Goal: Transaction & Acquisition: Purchase product/service

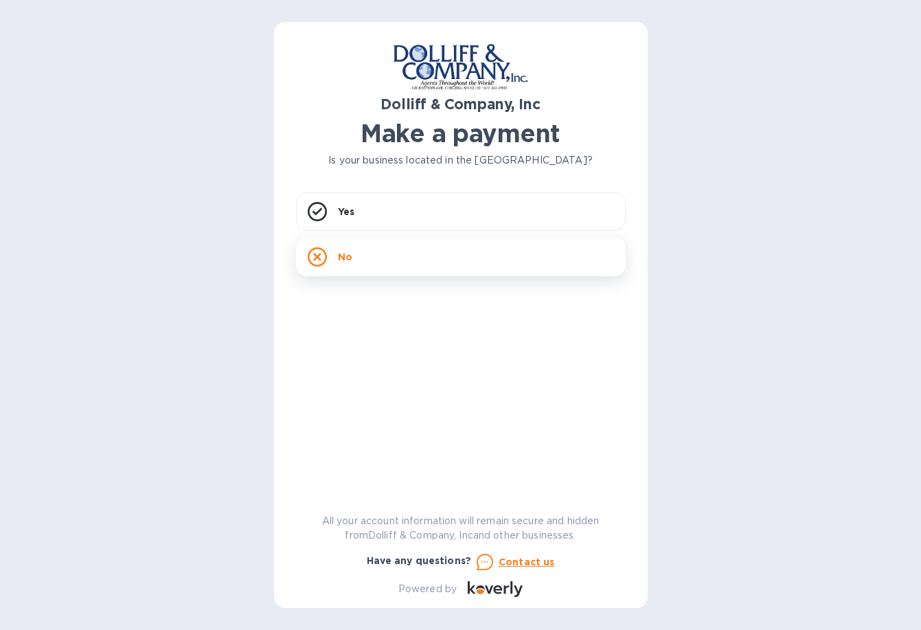
click at [414, 246] on div "No" at bounding box center [461, 257] width 330 height 38
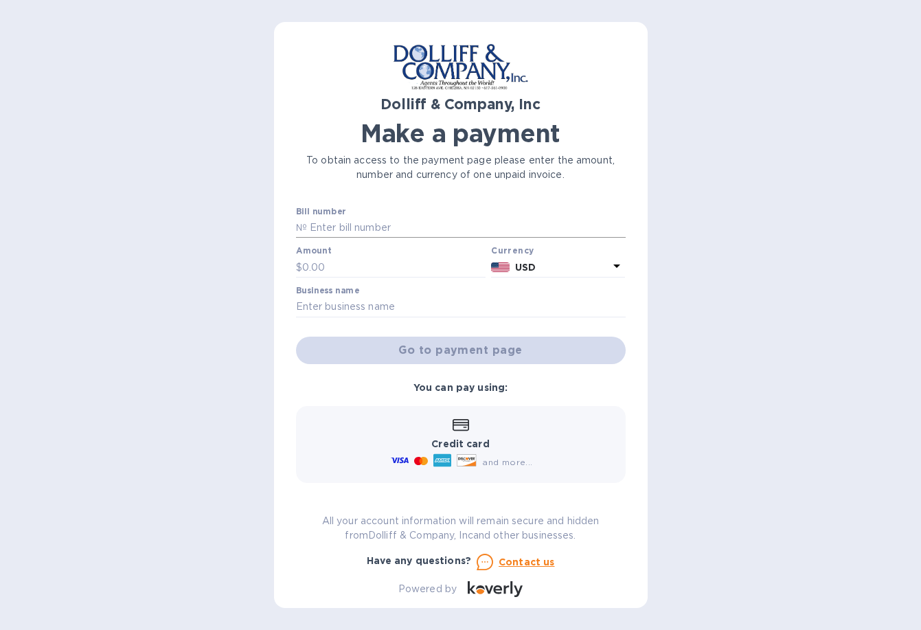
click at [398, 225] on input "text" at bounding box center [466, 228] width 319 height 21
type input "875988"
type input "554.50"
click at [436, 317] on div at bounding box center [461, 318] width 330 height 3
click at [433, 306] on input "text" at bounding box center [461, 307] width 330 height 21
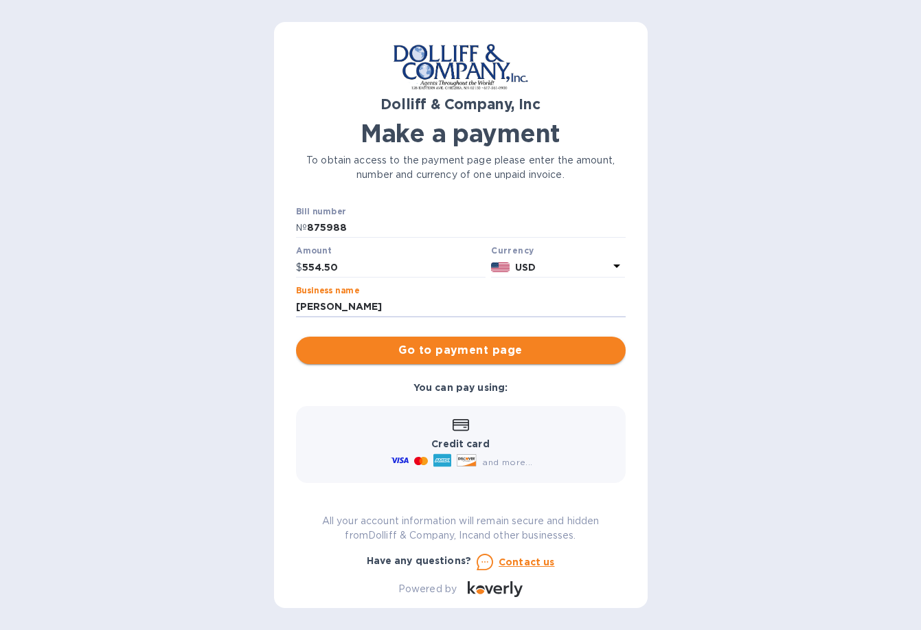
type input "[PERSON_NAME]"
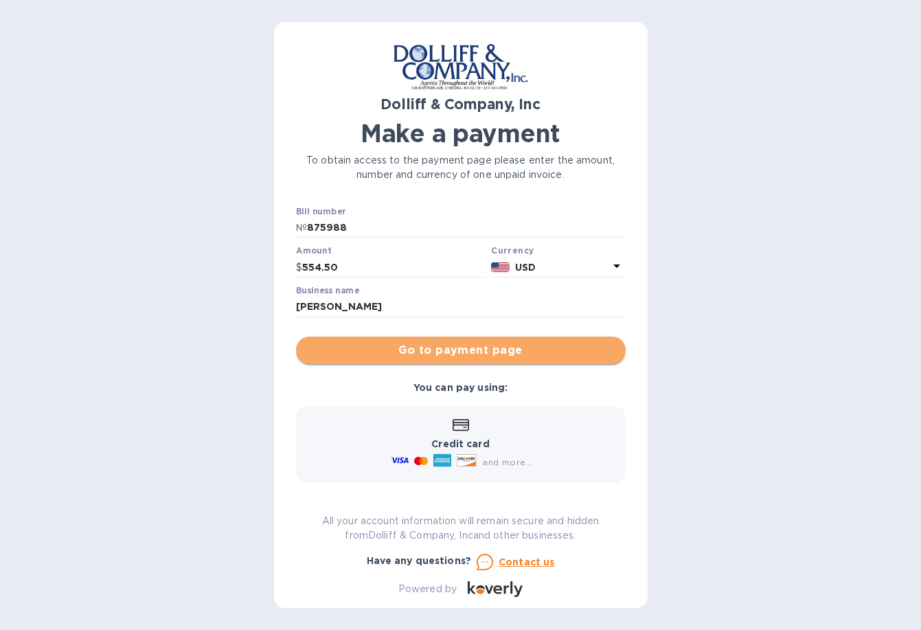
click at [463, 358] on span "Go to payment page" at bounding box center [461, 350] width 308 height 16
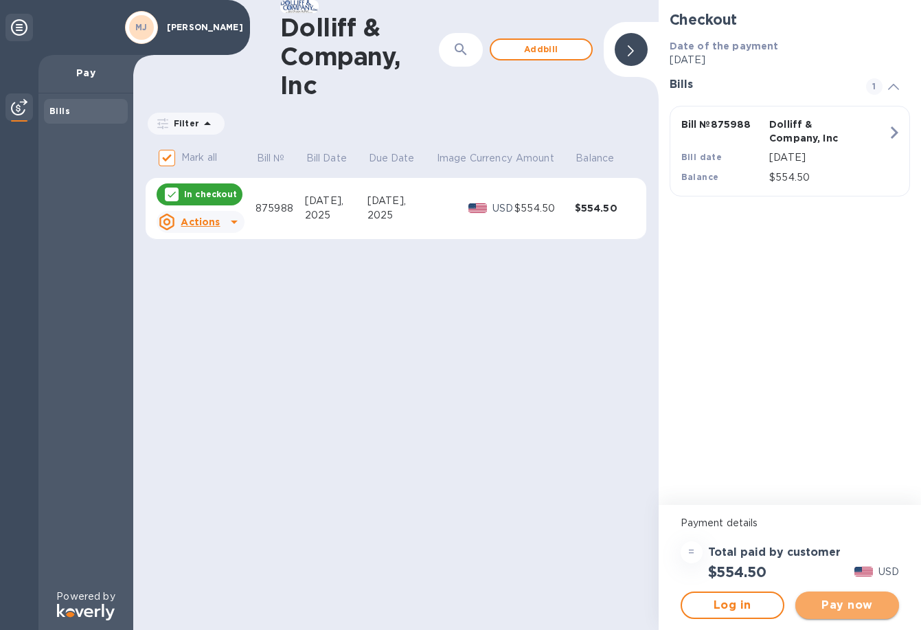
click at [855, 606] on span "Pay now" at bounding box center [847, 605] width 82 height 16
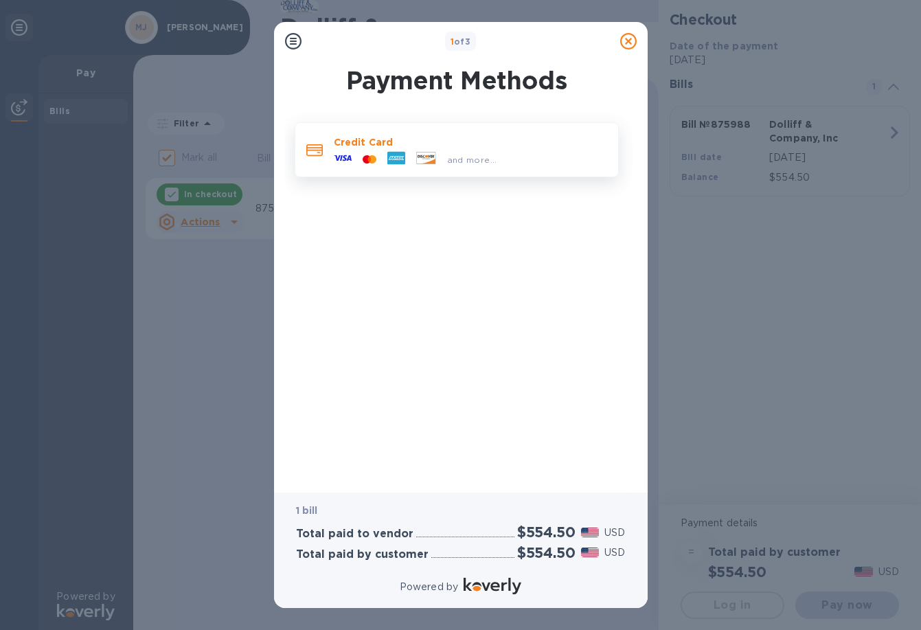
click at [409, 144] on p "Credit Card" at bounding box center [470, 142] width 273 height 14
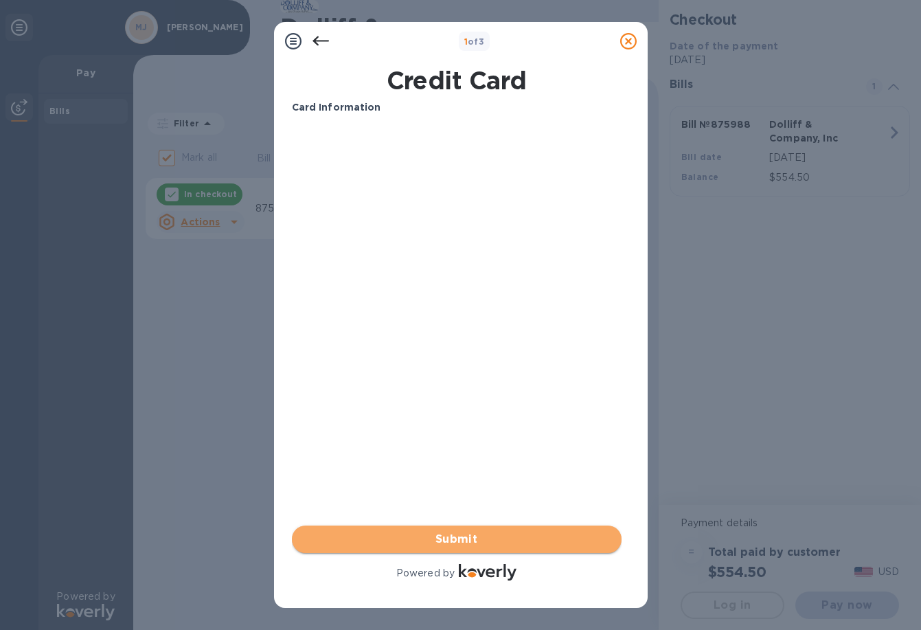
click at [481, 545] on span "Submit" at bounding box center [457, 539] width 308 height 16
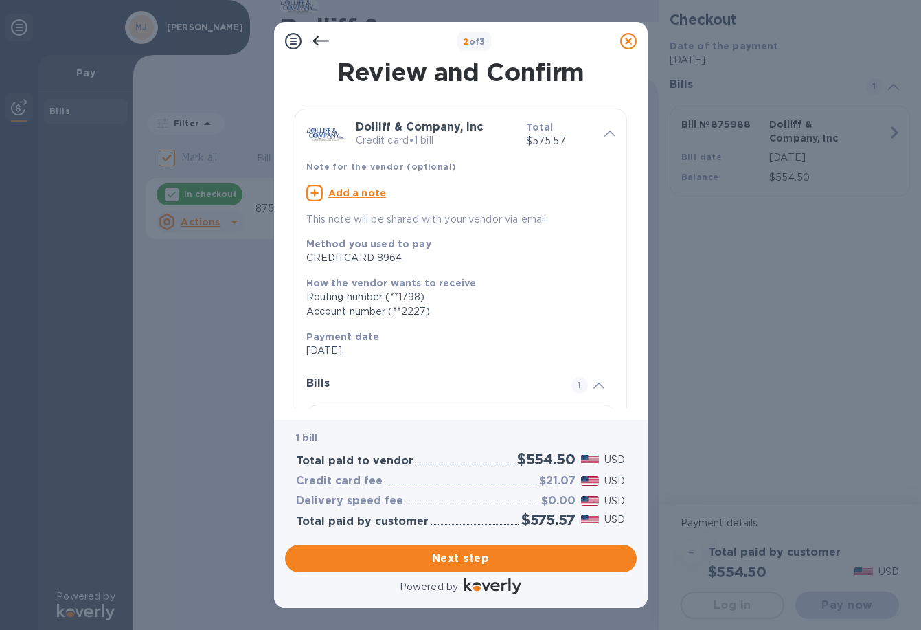
click at [341, 192] on u "Add a note" at bounding box center [357, 193] width 58 height 11
click at [341, 192] on textarea at bounding box center [449, 194] width 287 height 11
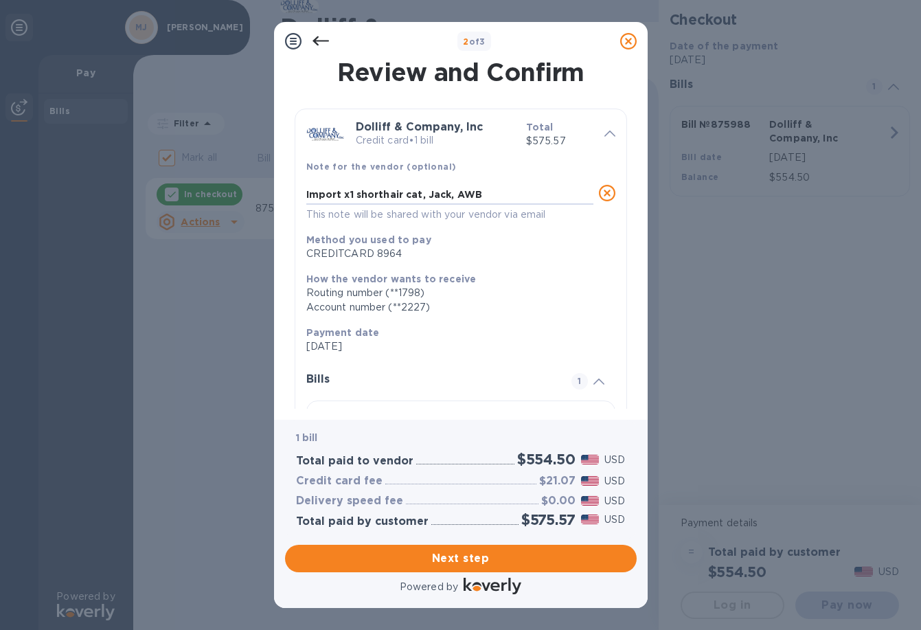
click at [341, 192] on textarea "Import x1 shorthair cat, Jack, AWB" at bounding box center [449, 194] width 287 height 11
click at [501, 185] on div "Import x1 shorthair cat, Jack, AWB x" at bounding box center [449, 195] width 287 height 20
click at [501, 194] on textarea "Import x1 shorthair cat, Jack, AWB" at bounding box center [449, 194] width 287 height 11
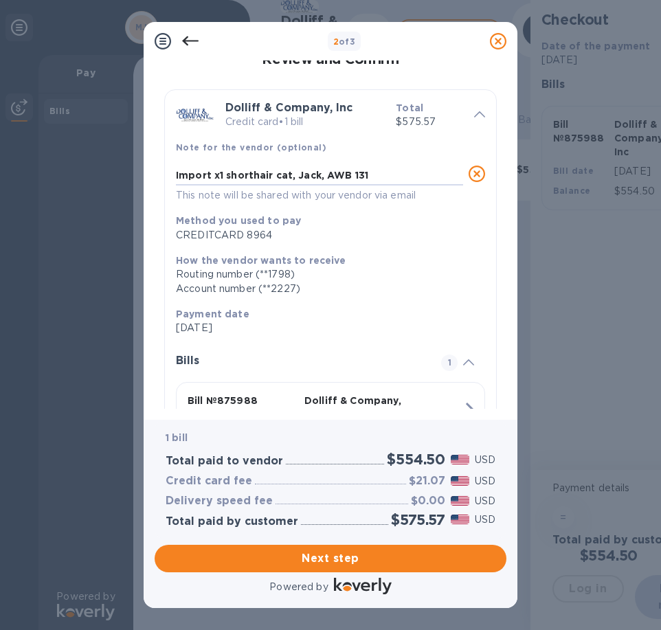
scroll to position [8, 0]
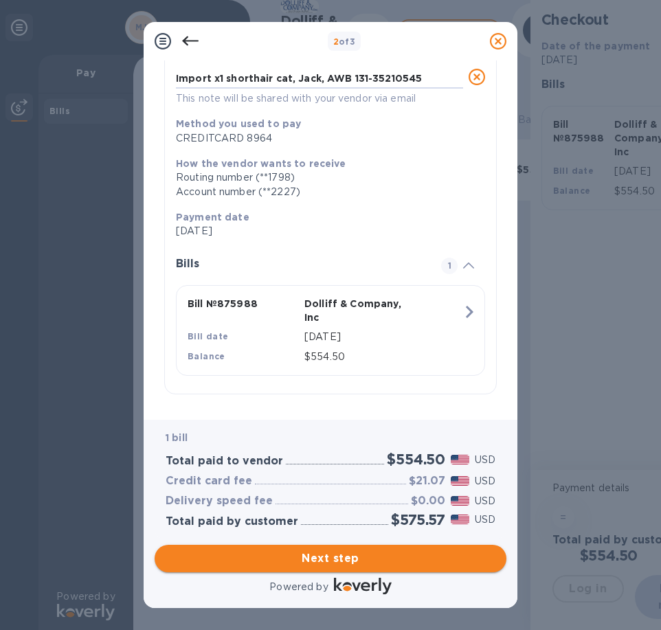
type textarea "Import x1 shorthair cat, Jack, AWB 131-35210545"
click at [336, 557] on span "Next step" at bounding box center [331, 558] width 330 height 16
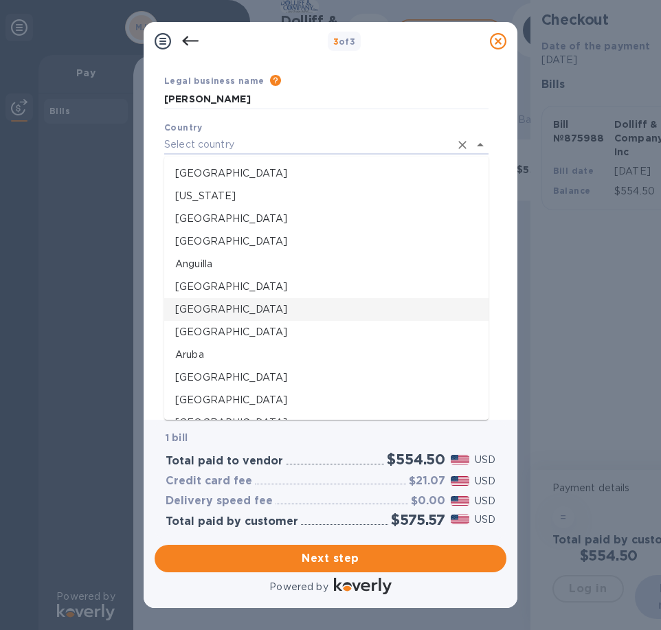
scroll to position [46, 0]
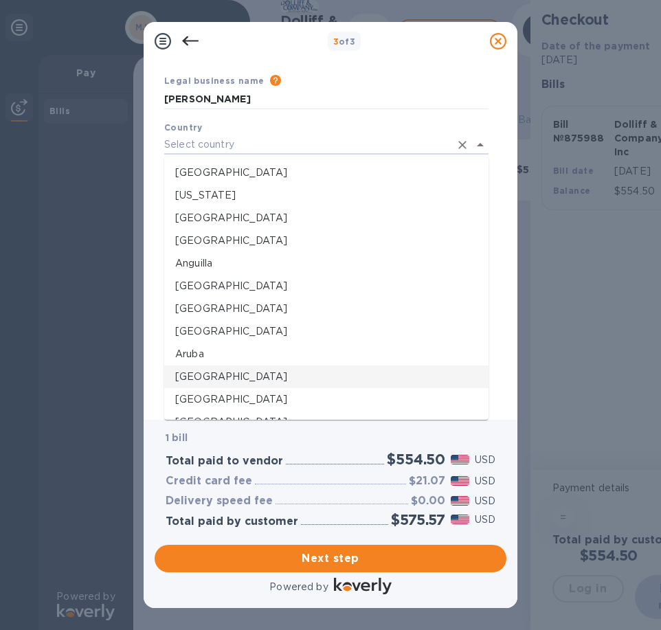
click at [260, 374] on p "[GEOGRAPHIC_DATA]" at bounding box center [326, 377] width 302 height 14
type input "[GEOGRAPHIC_DATA]"
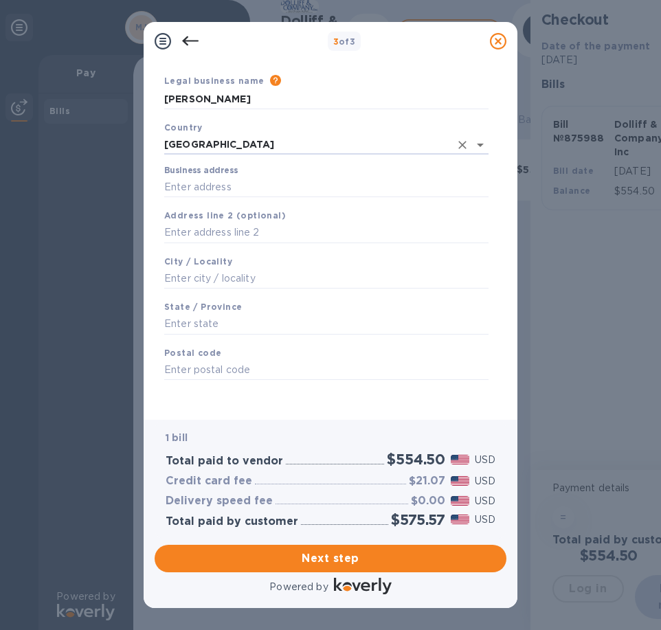
scroll to position [25, 0]
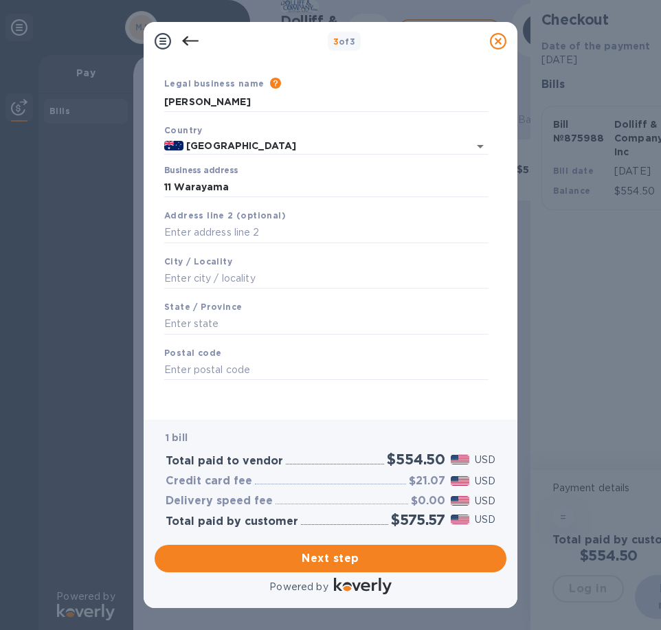
type input "[STREET_ADDRESS]"
type input "[PERSON_NAME]"
type input "[GEOGRAPHIC_DATA]"
type input "2039"
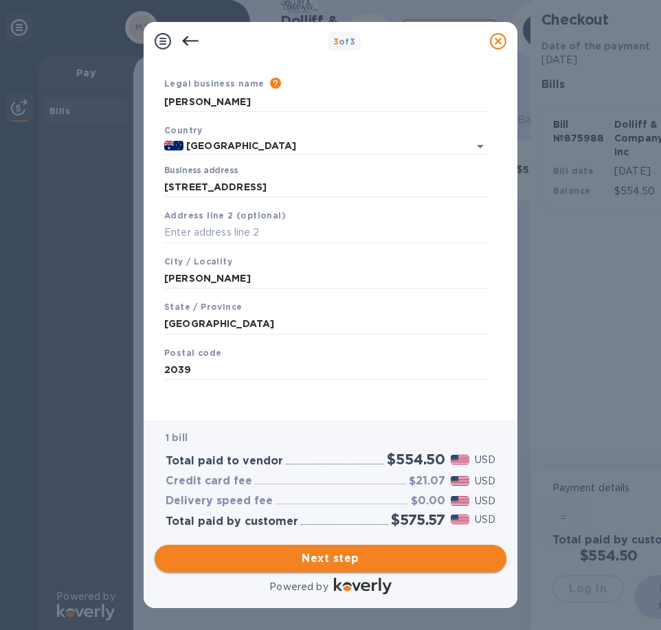
scroll to position [0, 0]
click at [355, 556] on span "Next step" at bounding box center [331, 558] width 330 height 16
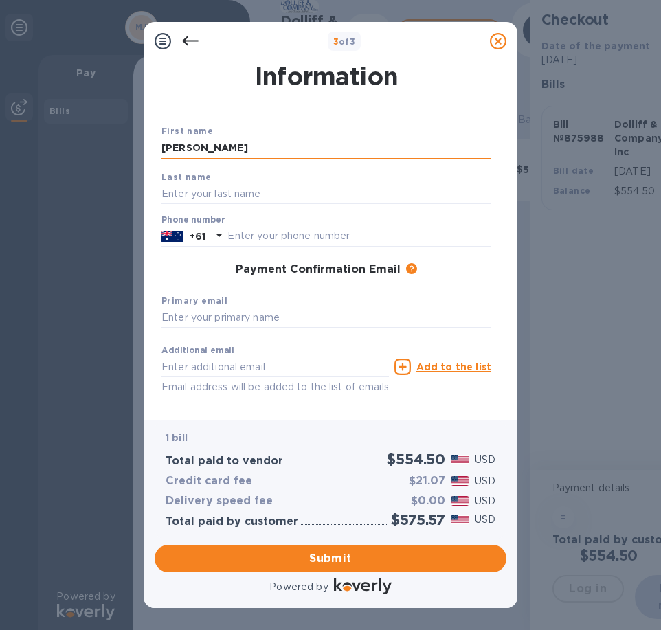
type input "[PERSON_NAME]"
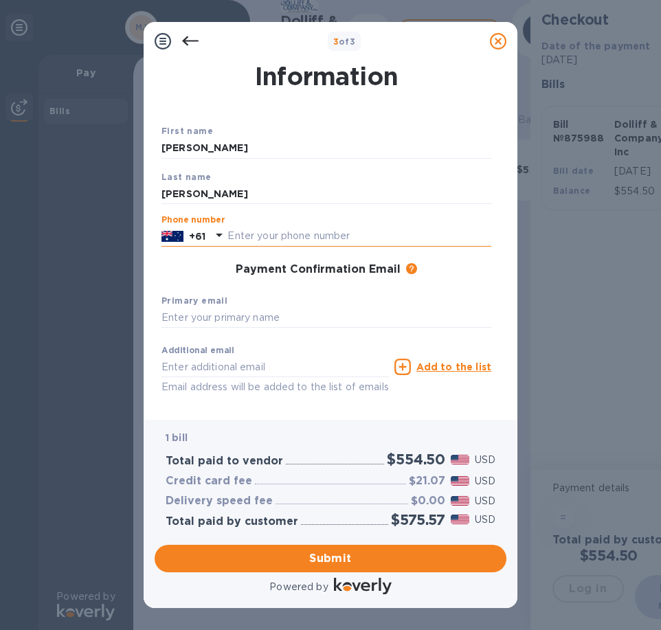
click at [188, 230] on div "+61" at bounding box center [197, 236] width 22 height 19
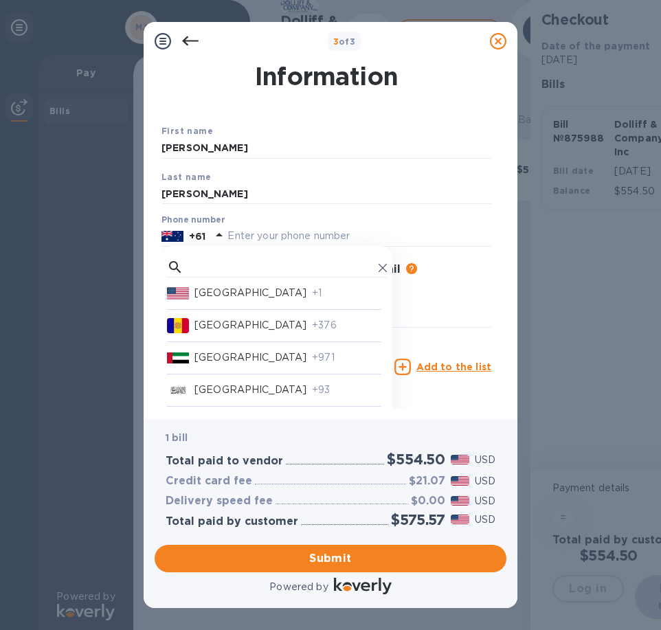
click at [220, 295] on p "[GEOGRAPHIC_DATA]" at bounding box center [250, 293] width 112 height 14
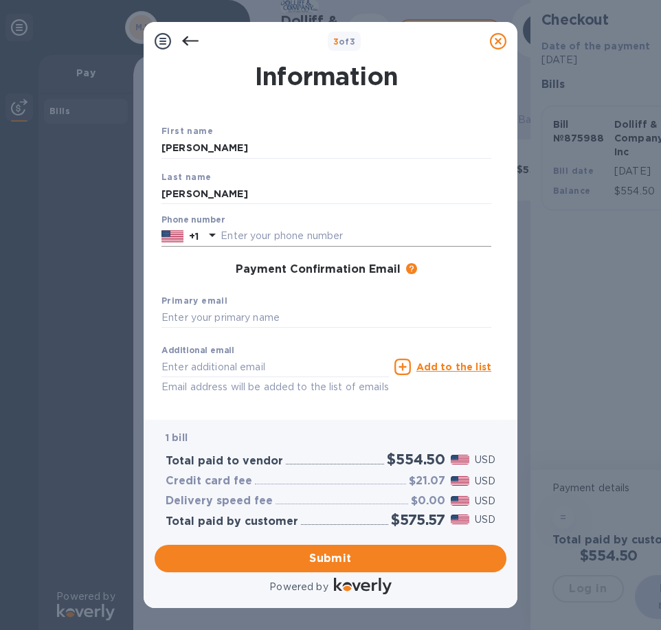
click at [267, 227] on input "text" at bounding box center [356, 236] width 271 height 21
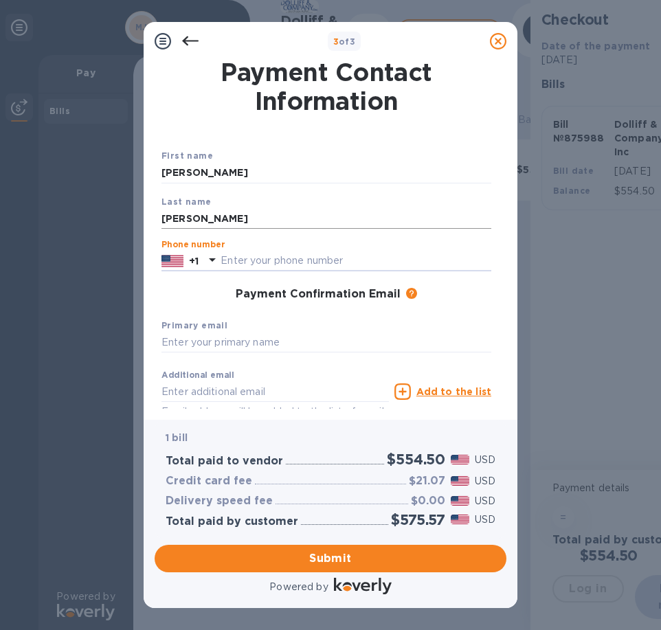
click at [210, 208] on input "[PERSON_NAME]" at bounding box center [326, 218] width 330 height 21
click at [193, 36] on icon at bounding box center [190, 41] width 16 height 16
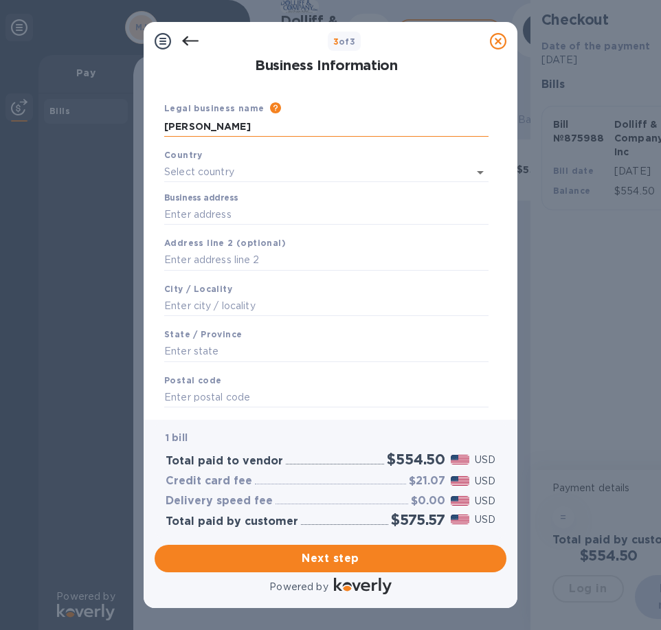
click at [260, 124] on input "[PERSON_NAME]" at bounding box center [326, 126] width 324 height 21
type input "[PERSON_NAME]"
click at [181, 34] on div at bounding box center [190, 40] width 27 height 27
click at [186, 44] on icon at bounding box center [190, 41] width 16 height 10
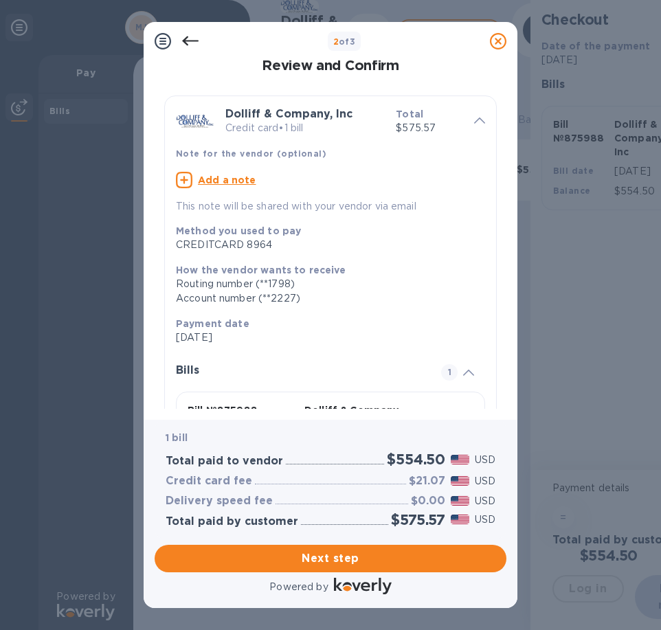
click at [224, 178] on u "Add a note" at bounding box center [227, 179] width 58 height 11
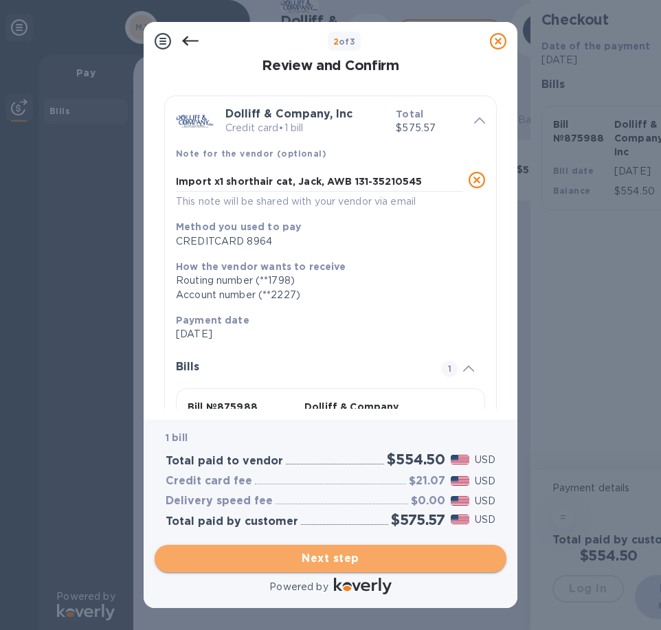
click at [373, 557] on span "Next step" at bounding box center [331, 558] width 330 height 16
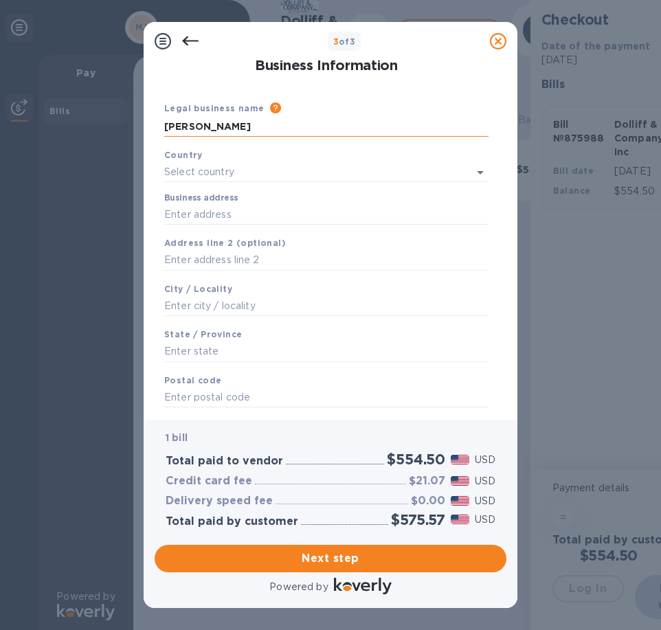
click at [253, 126] on input "[PERSON_NAME]" at bounding box center [326, 126] width 324 height 21
type input "[PERSON_NAME]"
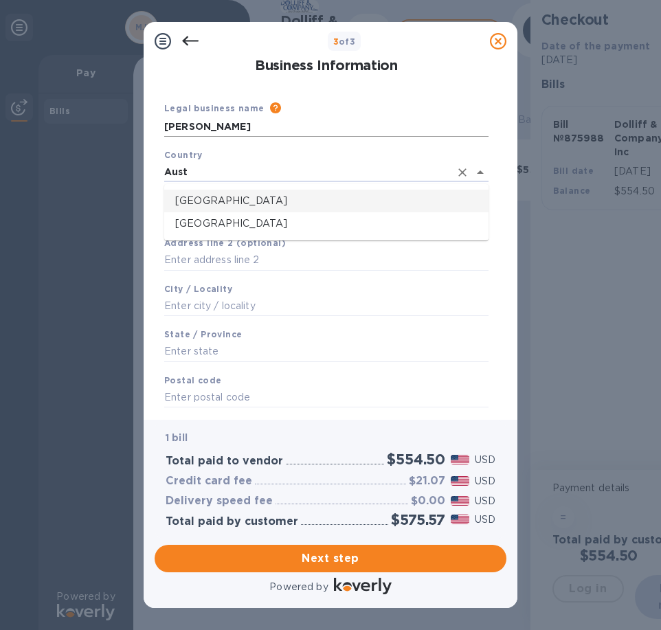
type input "[GEOGRAPHIC_DATA]"
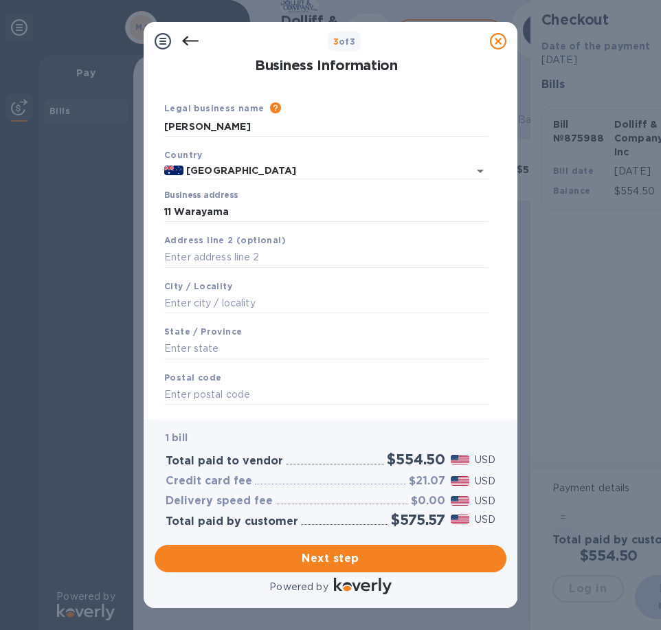
type input "[STREET_ADDRESS]"
type input "[PERSON_NAME]"
type input "[GEOGRAPHIC_DATA]"
type input "2039"
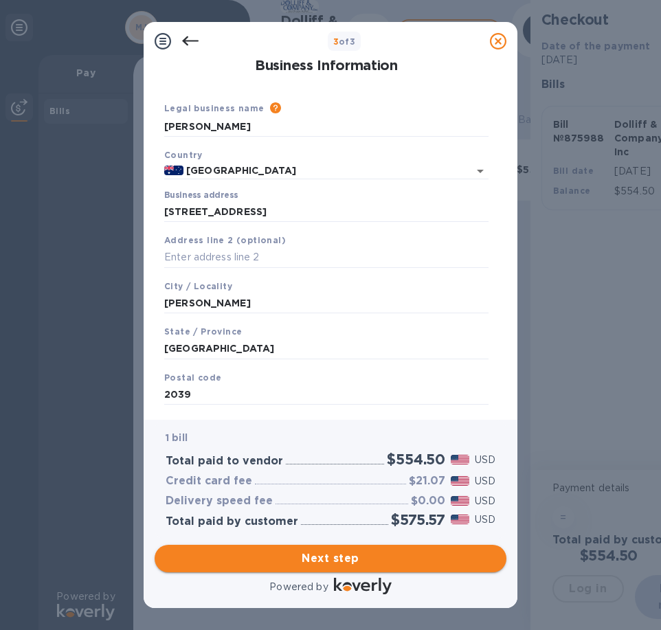
click at [311, 568] on button "Next step" at bounding box center [331, 558] width 352 height 27
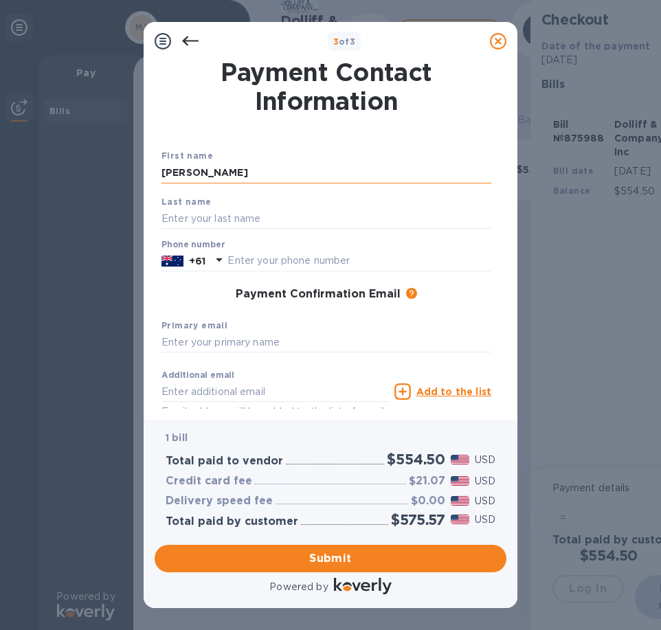
type input "[PERSON_NAME]"
type input "o"
type input "[PERSON_NAME]"
click at [335, 197] on div "Last name [PERSON_NAME]" at bounding box center [326, 212] width 341 height 46
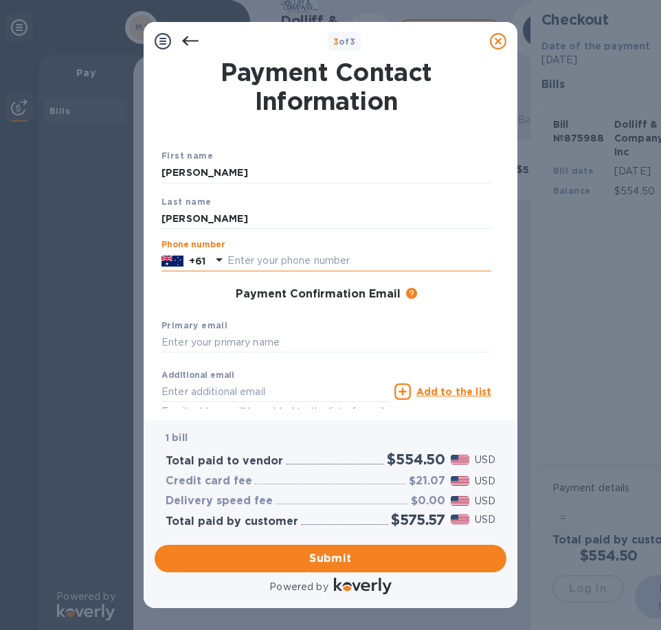
click at [353, 259] on input "text" at bounding box center [359, 261] width 264 height 21
click at [212, 260] on icon at bounding box center [219, 259] width 16 height 16
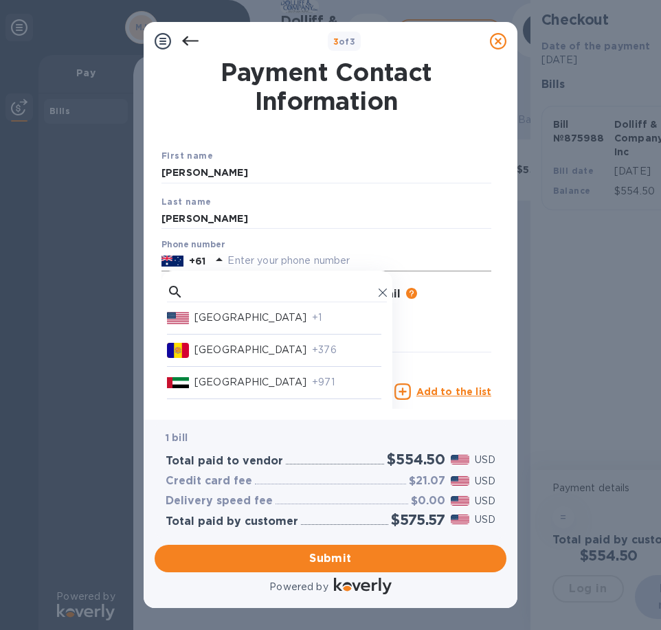
click at [221, 321] on p "[GEOGRAPHIC_DATA]" at bounding box center [250, 318] width 112 height 14
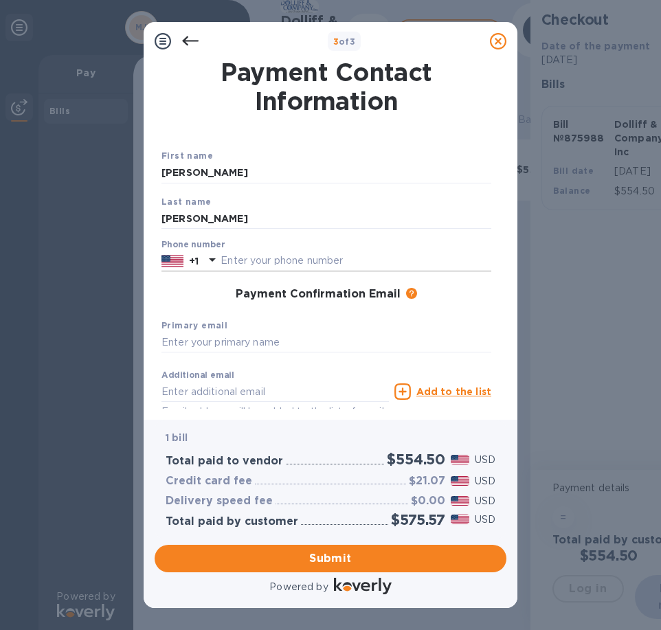
click at [267, 259] on input "text" at bounding box center [356, 261] width 271 height 21
type input "9"
click at [202, 258] on div at bounding box center [212, 261] width 22 height 25
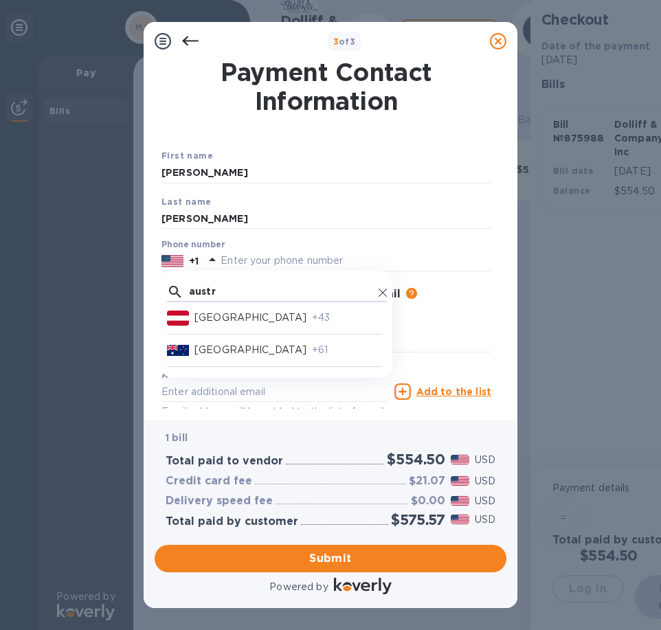
type input "austr"
click at [207, 349] on p "[GEOGRAPHIC_DATA]" at bounding box center [250, 350] width 112 height 14
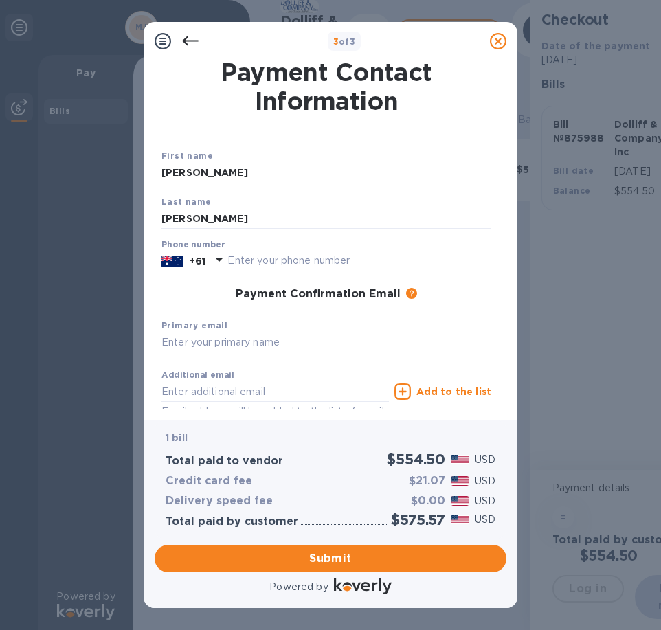
click at [269, 259] on input "text" at bounding box center [359, 261] width 264 height 21
type input "414173092"
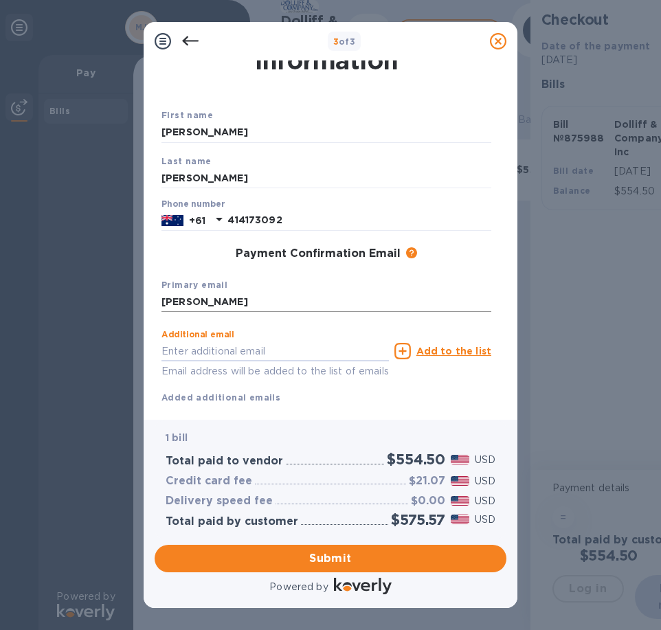
scroll to position [49, 0]
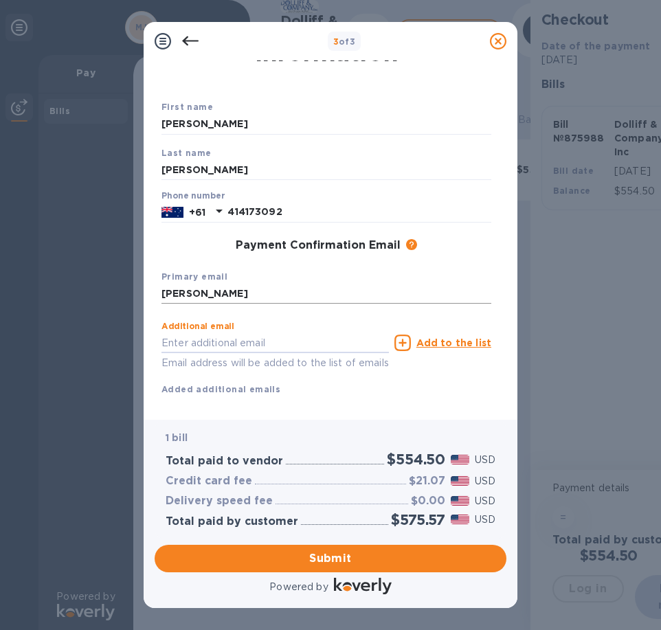
click at [240, 297] on input "[PERSON_NAME]" at bounding box center [326, 294] width 330 height 21
type input "[EMAIL_ADDRESS][DOMAIN_NAME]"
type input "[PERSON_NAME][EMAIL_ADDRESS][DOMAIN_NAME]"
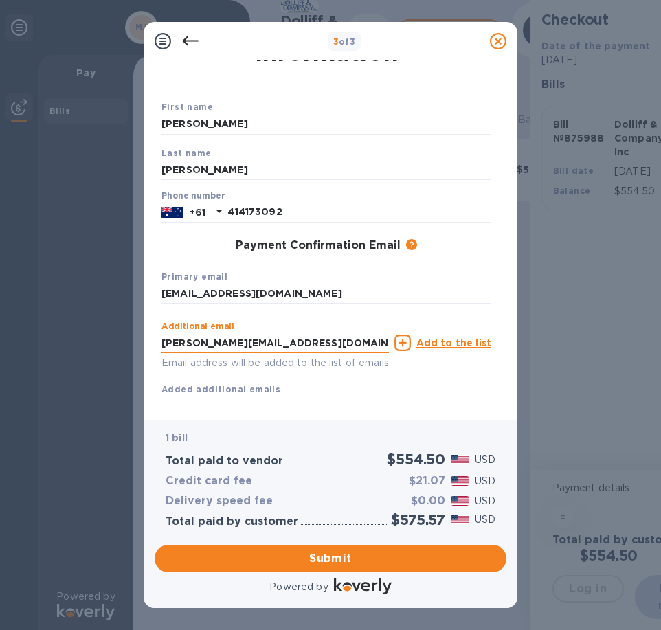
click at [295, 336] on input "[PERSON_NAME][EMAIL_ADDRESS][DOMAIN_NAME]" at bounding box center [274, 342] width 227 height 21
click at [387, 389] on div "Additional email Email address will be added to the list of emails Add to the l…" at bounding box center [326, 356] width 330 height 82
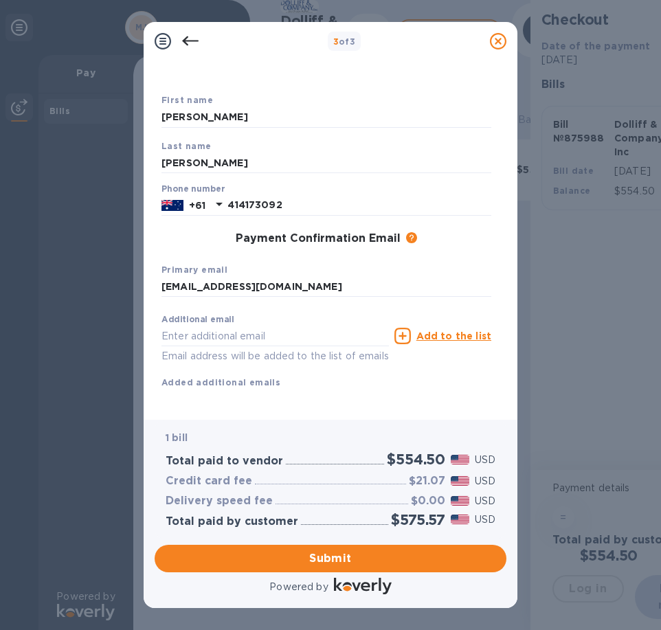
scroll to position [55, 0]
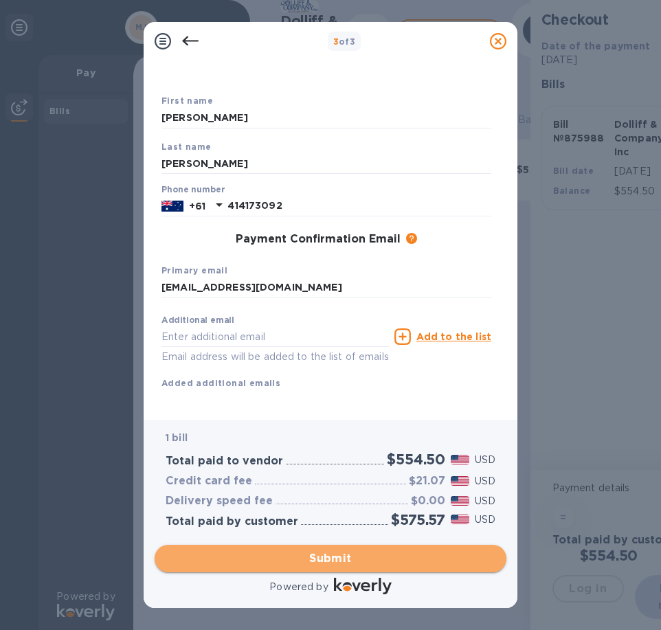
click at [358, 563] on span "Submit" at bounding box center [331, 558] width 330 height 16
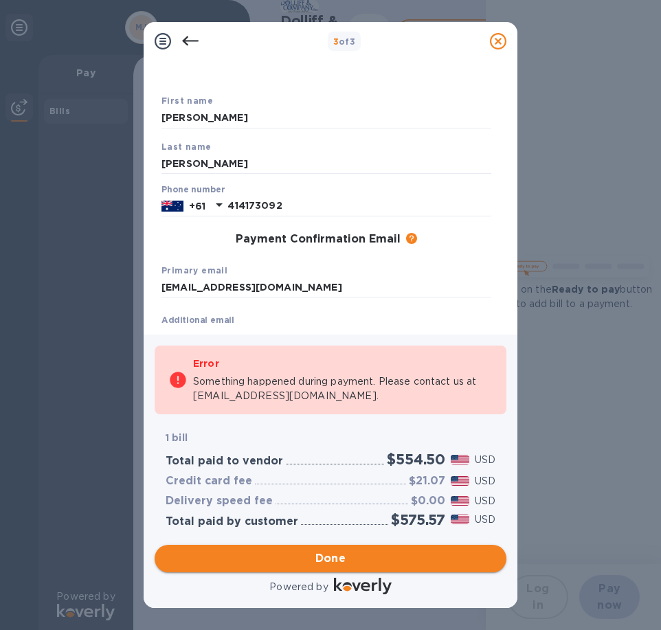
checkbox input "false"
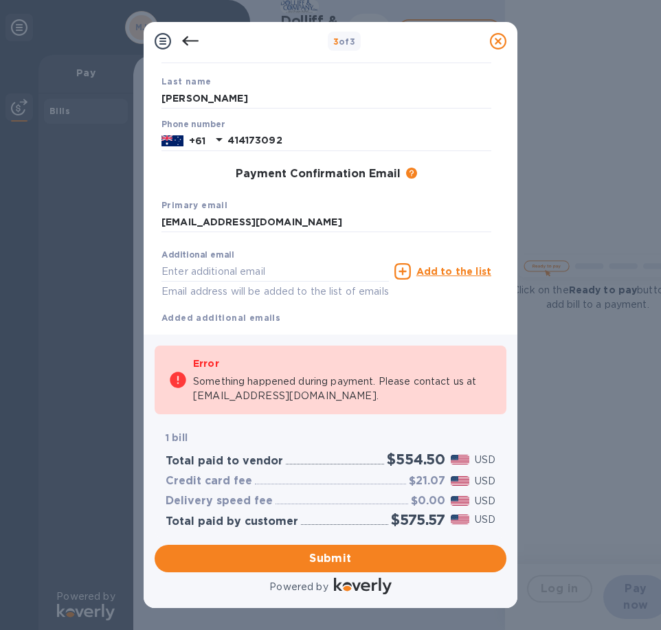
scroll to position [119, 0]
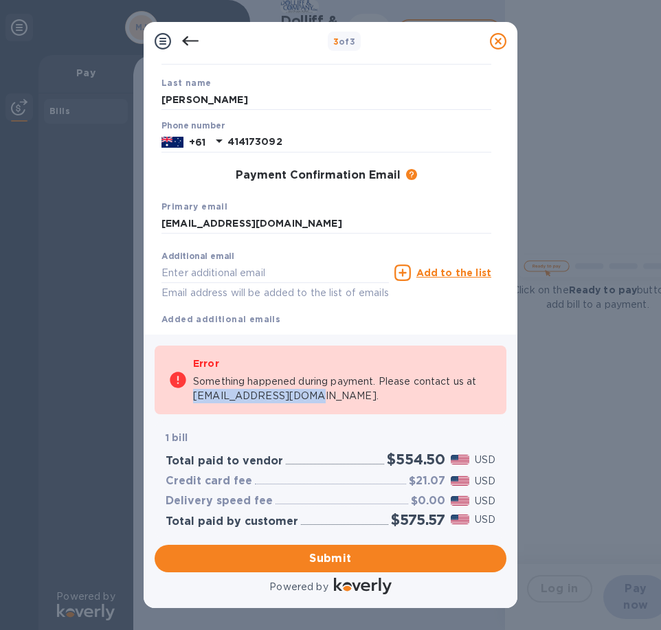
drag, startPoint x: 306, startPoint y: 398, endPoint x: 192, endPoint y: 398, distance: 114.0
click at [192, 398] on div "Error Something happened during payment. Please contact us at [EMAIL_ADDRESS][D…" at bounding box center [331, 380] width 352 height 69
click at [328, 554] on span "Submit" at bounding box center [331, 558] width 330 height 16
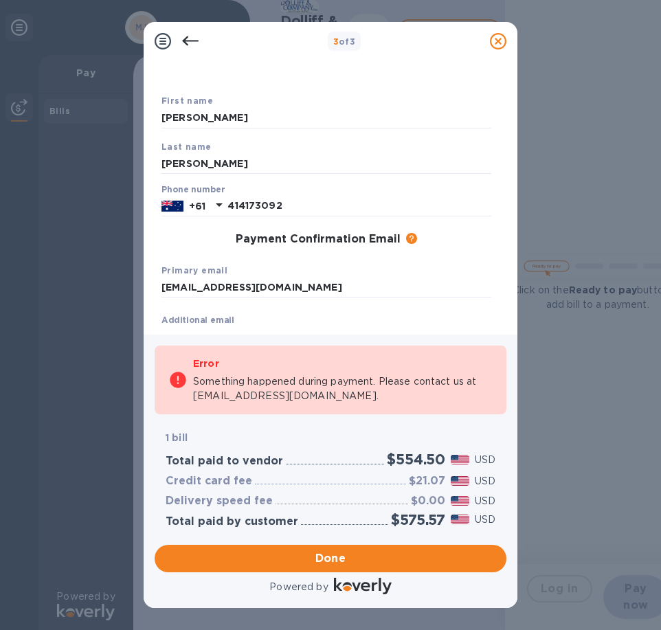
scroll to position [0, 0]
